Goal: Task Accomplishment & Management: Complete application form

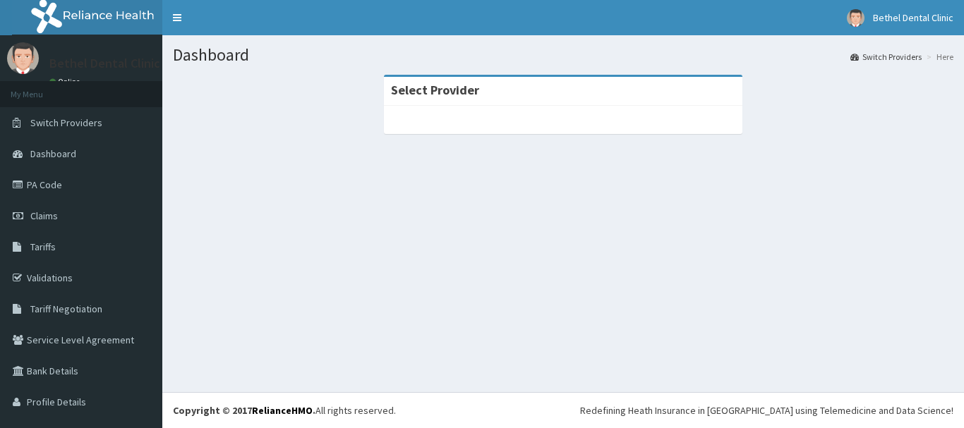
click at [49, 184] on link "PA Code" at bounding box center [81, 184] width 162 height 31
drag, startPoint x: 0, startPoint y: 0, endPoint x: 49, endPoint y: 184, distance: 190.5
click at [49, 184] on link "PA Code" at bounding box center [81, 184] width 162 height 31
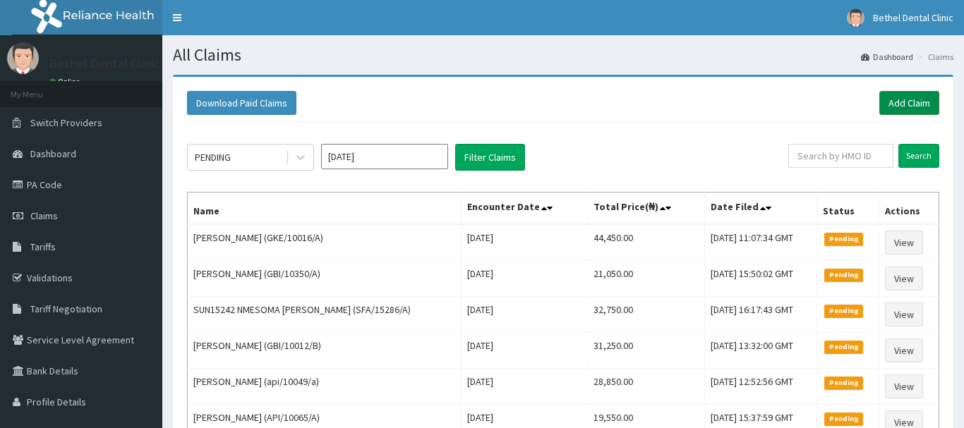
click at [911, 100] on link "Add Claim" at bounding box center [909, 103] width 60 height 24
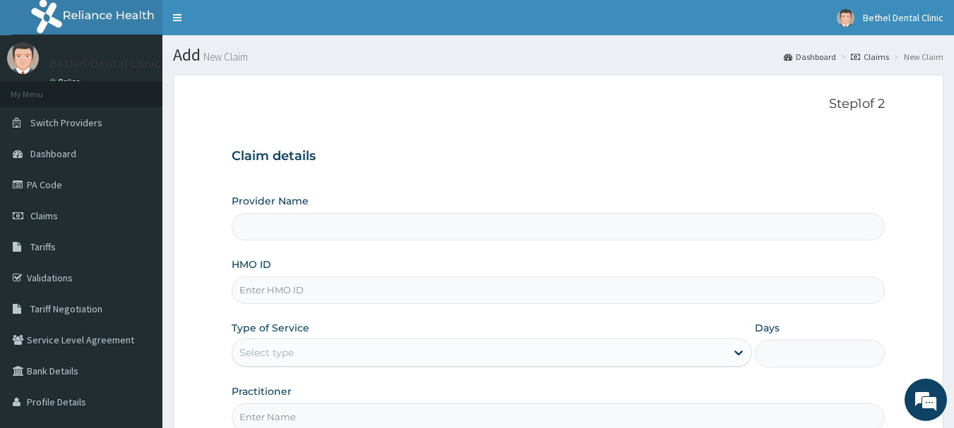
click at [332, 292] on input "HMO ID" at bounding box center [559, 291] width 654 height 28
type input "BETHEL DENTAL CLINIC - WUSE 2"
type input "enp/10520/b"
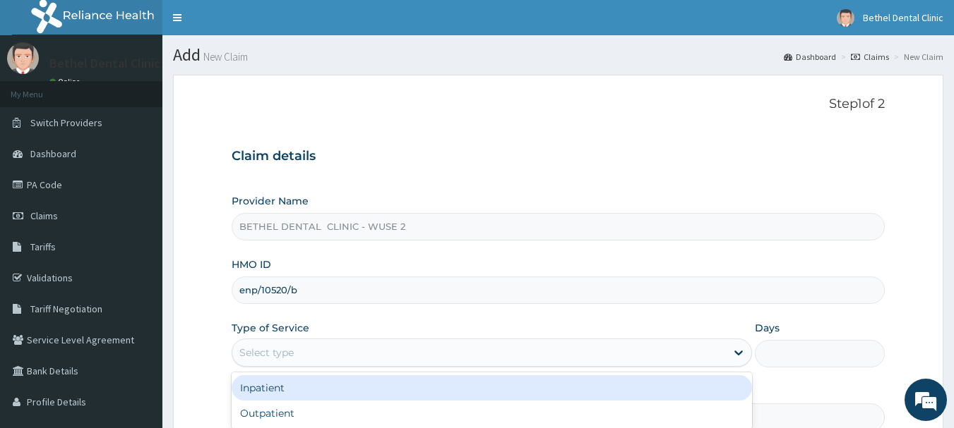
click at [325, 357] on div "Select type" at bounding box center [478, 353] width 493 height 23
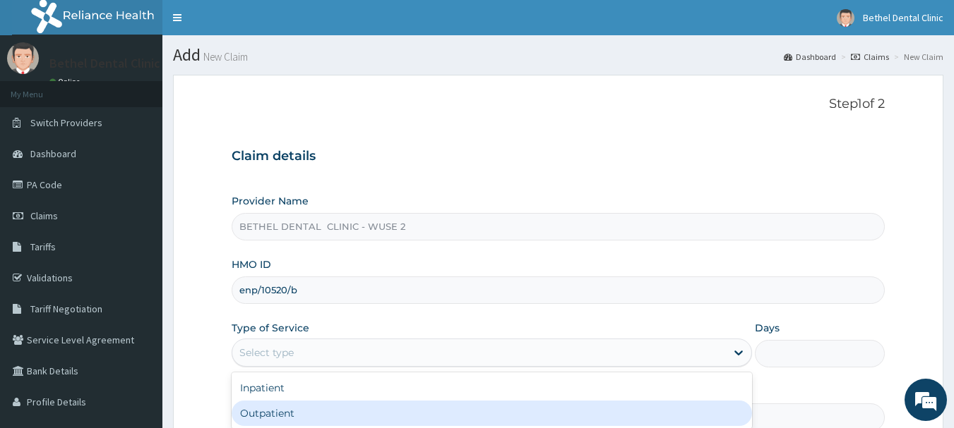
click at [320, 416] on div "Outpatient" at bounding box center [492, 413] width 520 height 25
type input "1"
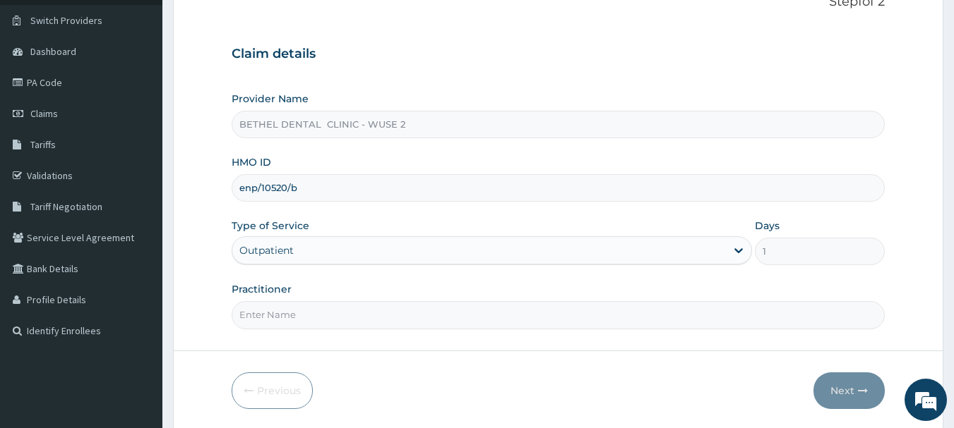
scroll to position [152, 0]
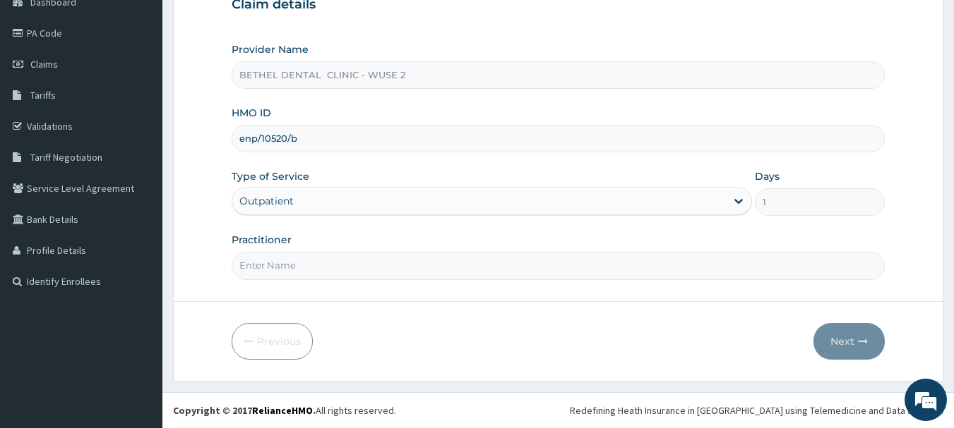
click at [430, 270] on input "Practitioner" at bounding box center [559, 266] width 654 height 28
type input "dr isikwei uche"
drag, startPoint x: 834, startPoint y: 371, endPoint x: 836, endPoint y: 352, distance: 19.1
click at [836, 352] on form "Step 1 of 2 Claim details Provider Name BETHEL DENTAL CLINIC - WUSE 2 HMO ID en…" at bounding box center [558, 152] width 770 height 458
click at [836, 352] on button "Next" at bounding box center [848, 341] width 71 height 37
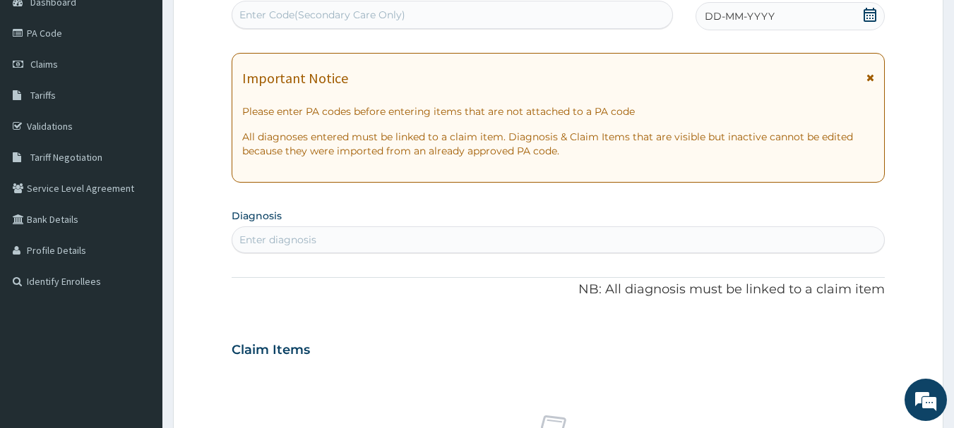
click at [359, 6] on div "Enter Code(Secondary Care Only)" at bounding box center [452, 15] width 440 height 23
paste input "PA/242DE9"
type input "PA/242DE9"
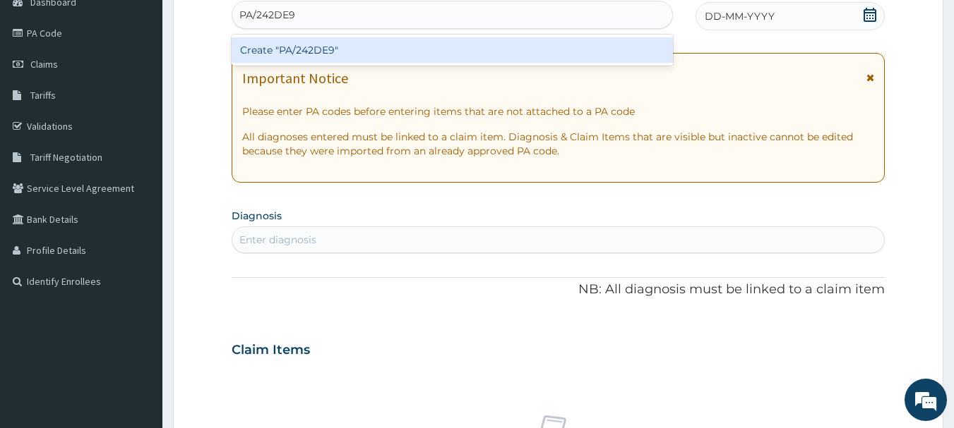
click at [366, 47] on div "Create "PA/242DE9"" at bounding box center [453, 49] width 442 height 25
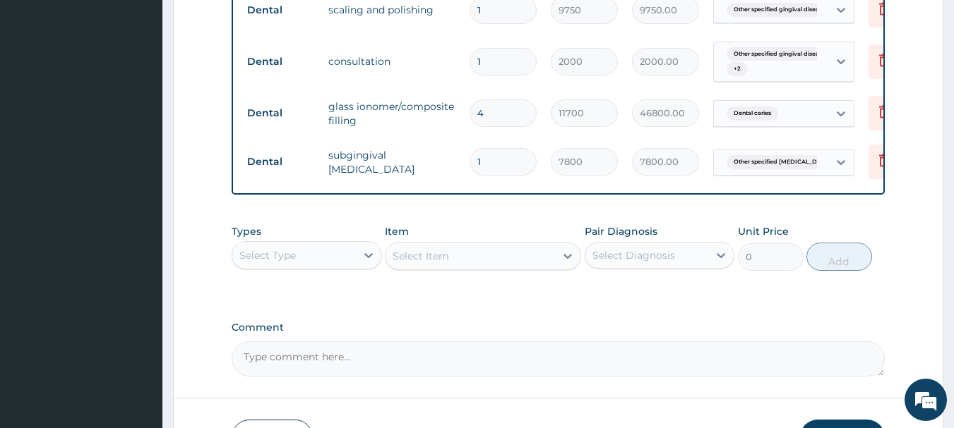
scroll to position [685, 0]
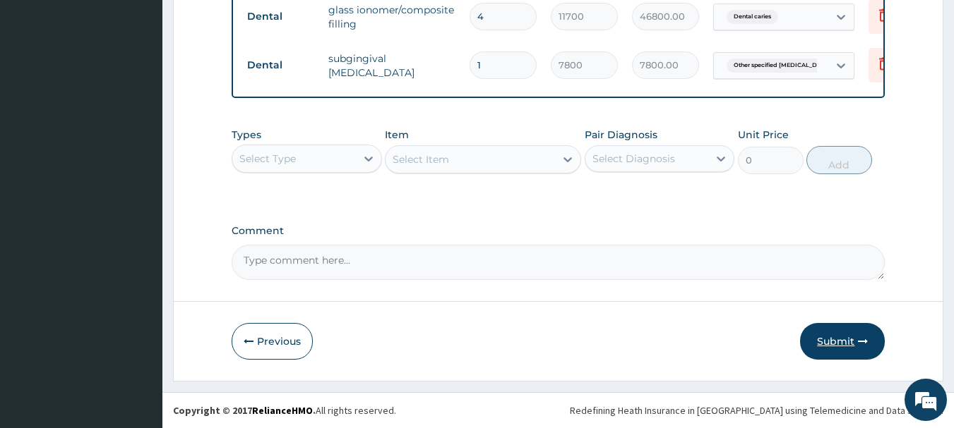
click at [848, 327] on button "Submit" at bounding box center [842, 341] width 85 height 37
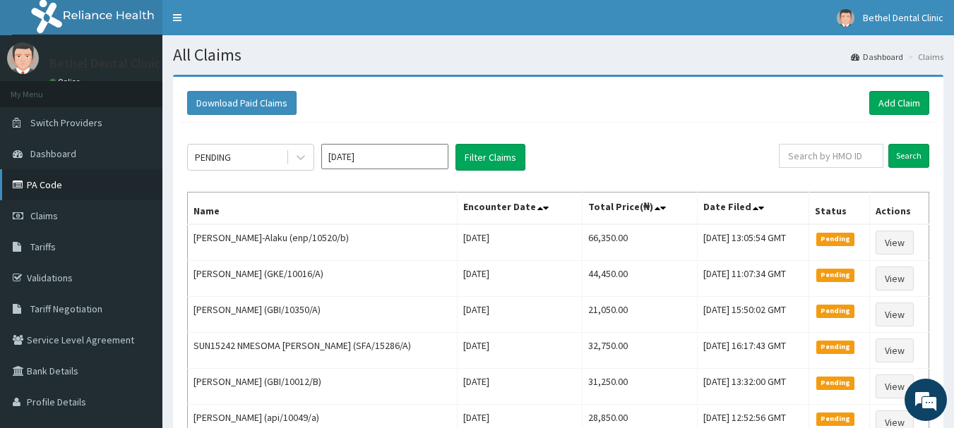
click at [40, 182] on link "PA Code" at bounding box center [81, 184] width 162 height 31
